Goal: Task Accomplishment & Management: Use online tool/utility

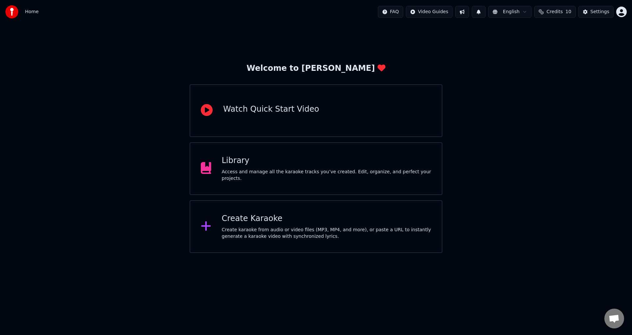
click at [275, 211] on div "Create Karaoke Create karaoke from audio or video files (MP3, MP4, and more), o…" at bounding box center [316, 226] width 253 height 53
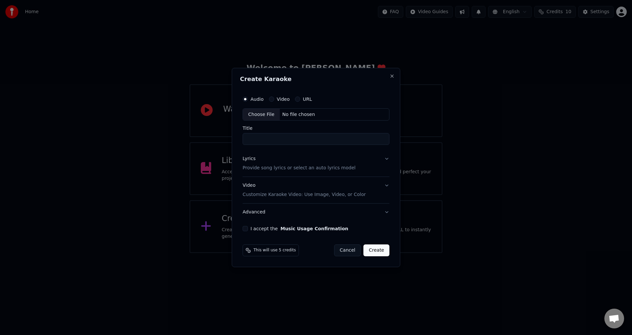
click at [273, 100] on button "Video" at bounding box center [271, 98] width 5 height 5
click at [267, 112] on div "Choose File" at bounding box center [261, 115] width 37 height 12
type input "**********"
click at [275, 167] on p "Provide song lyrics or select an auto lyrics model" at bounding box center [297, 168] width 113 height 7
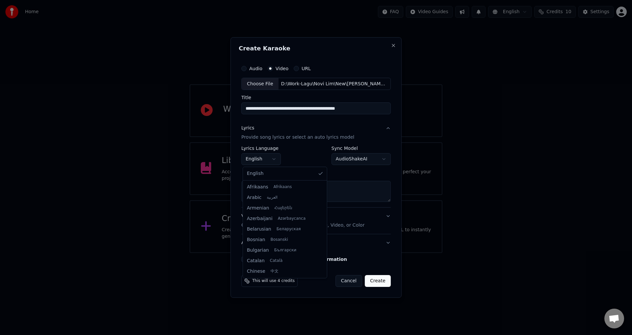
click at [275, 158] on body "**********" at bounding box center [316, 126] width 632 height 253
select select "**"
click at [261, 172] on button "Paste" at bounding box center [254, 173] width 26 height 11
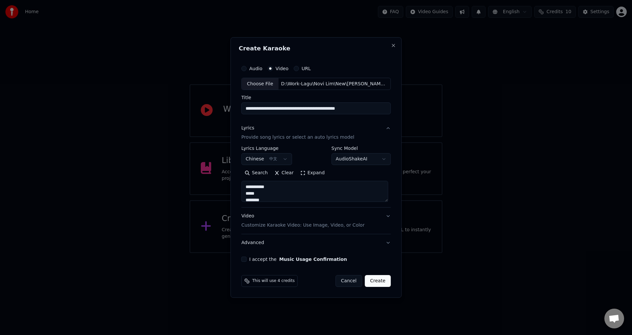
drag, startPoint x: 252, startPoint y: 260, endPoint x: 262, endPoint y: 261, distance: 10.6
click at [252, 261] on label "I accept the Music Usage Confirmation" at bounding box center [298, 259] width 98 height 5
click at [247, 261] on button "I accept the Music Usage Confirmation" at bounding box center [243, 258] width 5 height 5
type textarea "**********"
click at [381, 282] on button "Create" at bounding box center [378, 281] width 26 height 12
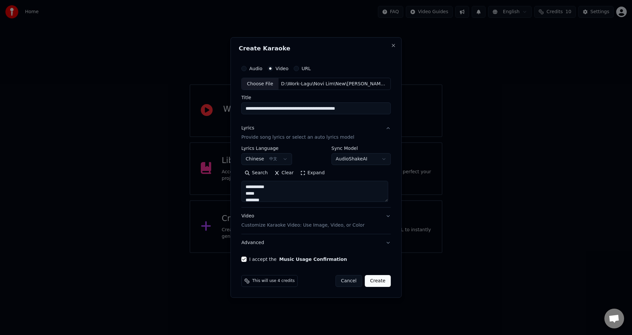
select select "**"
type textarea "**********"
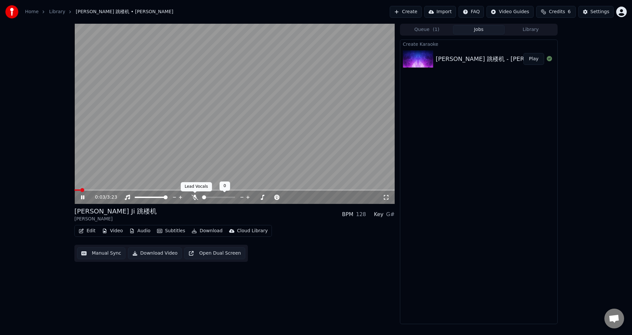
click at [194, 197] on icon at bounding box center [195, 197] width 7 height 5
click at [74, 189] on span at bounding box center [76, 190] width 4 height 4
click at [98, 190] on span at bounding box center [234, 189] width 320 height 1
click at [259, 189] on span at bounding box center [234, 189] width 320 height 1
click at [263, 190] on span at bounding box center [234, 189] width 320 height 1
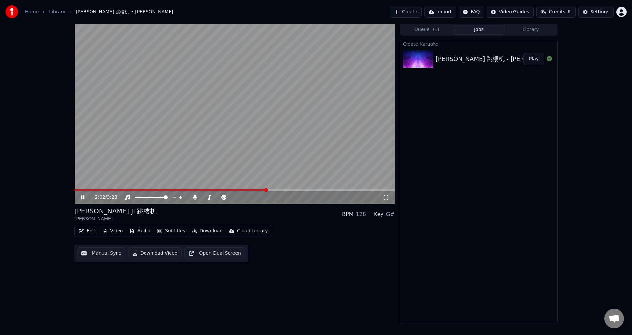
click at [266, 191] on span at bounding box center [234, 189] width 320 height 1
click at [270, 190] on span at bounding box center [234, 189] width 320 height 1
click at [274, 190] on span at bounding box center [234, 189] width 320 height 1
click at [273, 190] on span at bounding box center [177, 189] width 206 height 1
click at [365, 191] on div "3:01 / 3:23" at bounding box center [234, 197] width 320 height 13
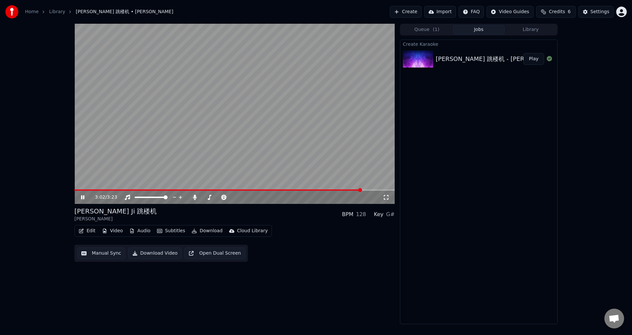
click at [367, 189] on video at bounding box center [234, 114] width 320 height 180
click at [368, 190] on span at bounding box center [234, 189] width 320 height 1
click at [373, 175] on video at bounding box center [234, 114] width 320 height 180
click at [376, 190] on span at bounding box center [234, 189] width 320 height 1
click at [383, 189] on video at bounding box center [234, 114] width 320 height 180
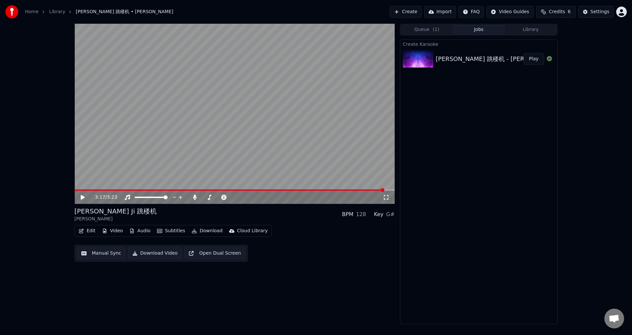
click at [385, 189] on span at bounding box center [234, 189] width 320 height 1
click at [377, 163] on video at bounding box center [234, 114] width 320 height 180
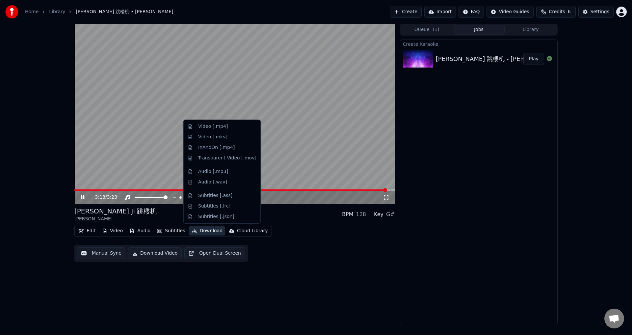
click at [199, 231] on button "Download" at bounding box center [207, 230] width 36 height 9
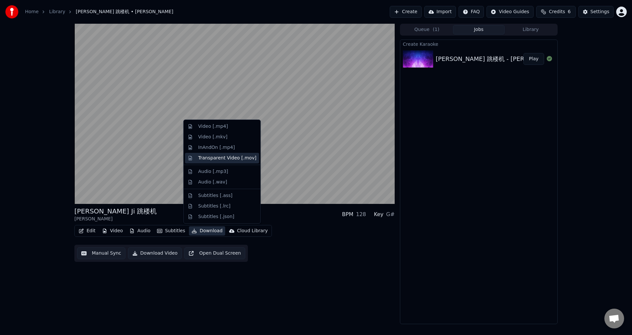
click at [219, 159] on div "Transparent Video [.mov]" at bounding box center [227, 158] width 58 height 7
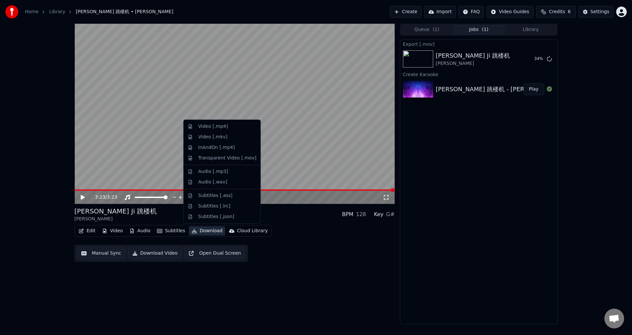
click at [195, 231] on button "Download" at bounding box center [207, 230] width 36 height 9
click at [225, 126] on div "Video [.mp4]" at bounding box center [227, 126] width 58 height 7
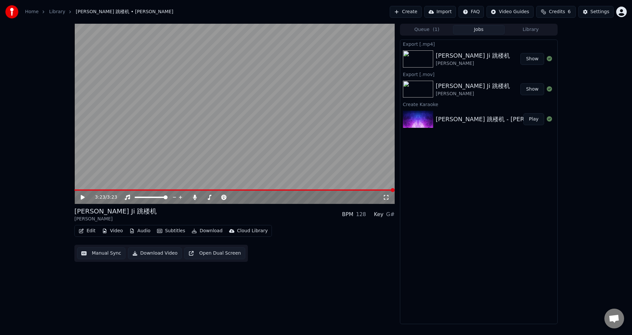
click at [531, 88] on button "Show" at bounding box center [532, 89] width 24 height 12
